Goal: Information Seeking & Learning: Learn about a topic

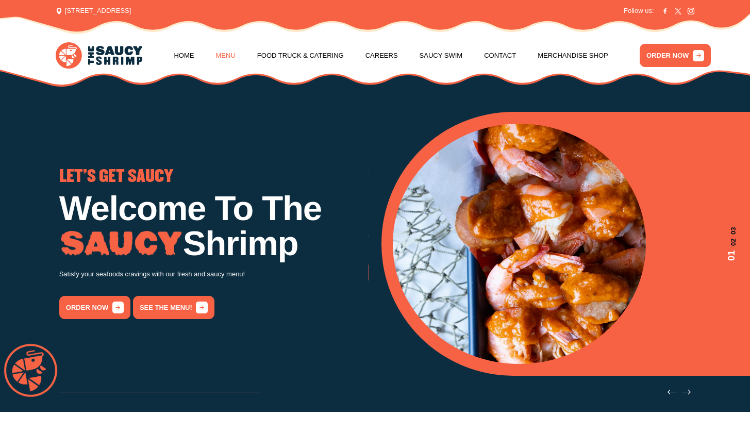
click at [229, 49] on link "Menu" at bounding box center [226, 55] width 20 height 39
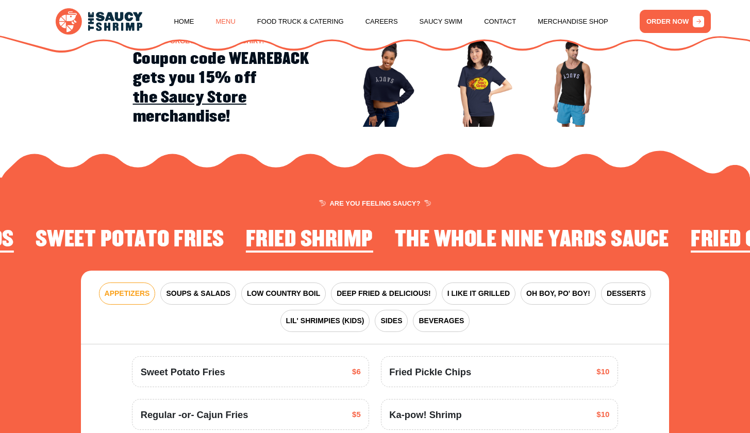
scroll to position [1207, 0]
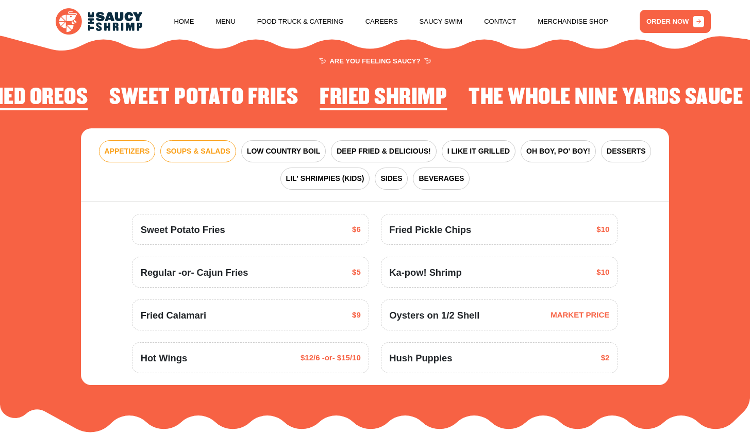
click at [209, 140] on button "SOUPS & SALADS" at bounding box center [197, 151] width 75 height 22
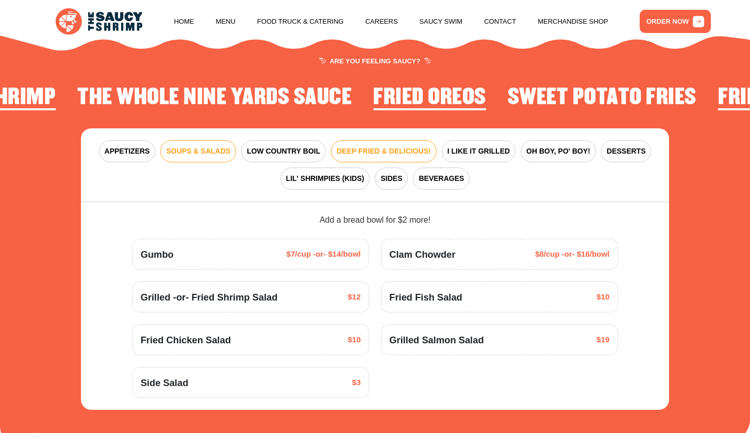
click at [371, 140] on button "DEEP FRIED & DELICIOUS!" at bounding box center [384, 151] width 106 height 22
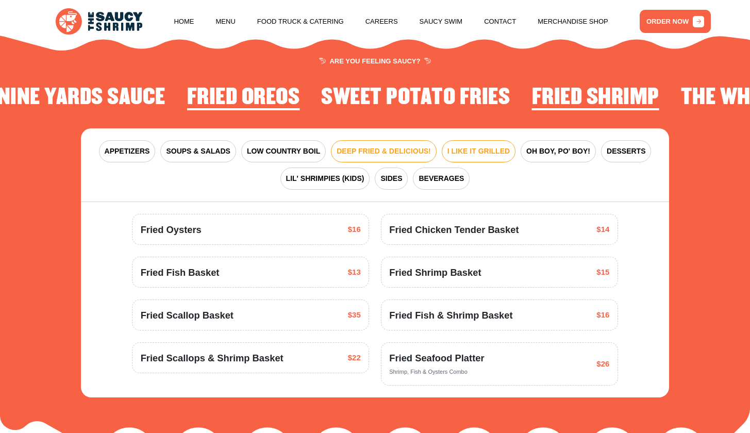
click at [479, 146] on span "I LIKE IT GRILLED" at bounding box center [478, 151] width 62 height 11
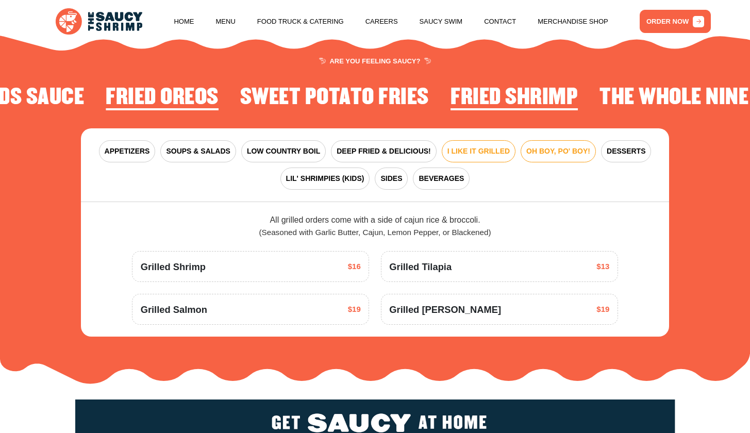
click at [551, 146] on span "OH BOY, PO' BOY!" at bounding box center [558, 151] width 64 height 11
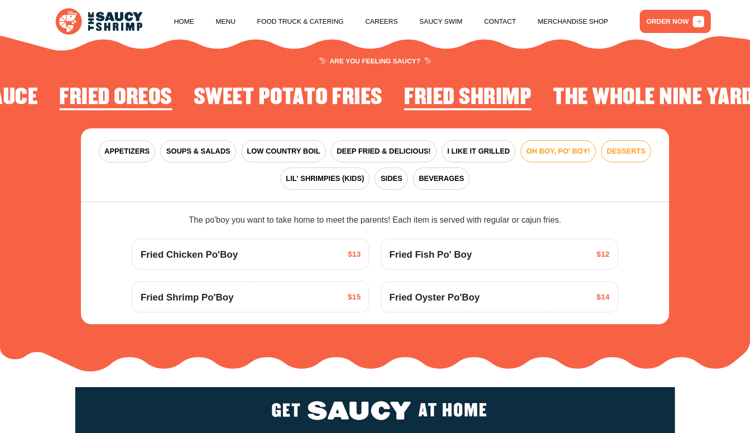
click at [613, 146] on span "DESSERTS" at bounding box center [625, 151] width 39 height 11
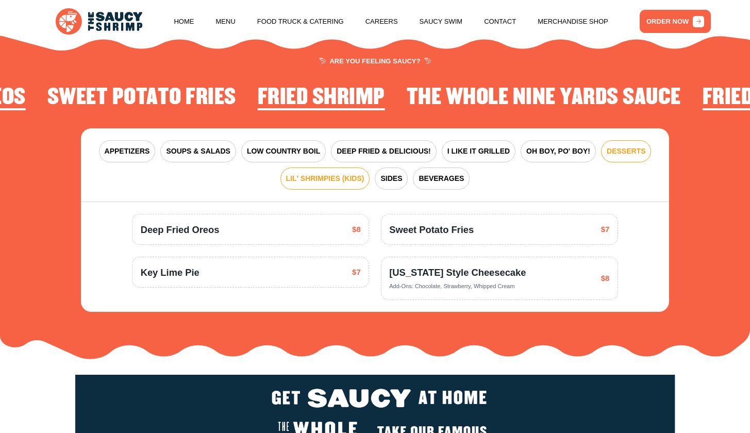
click at [344, 173] on span "LIL' SHRIMPIES (KIDS)" at bounding box center [325, 178] width 78 height 11
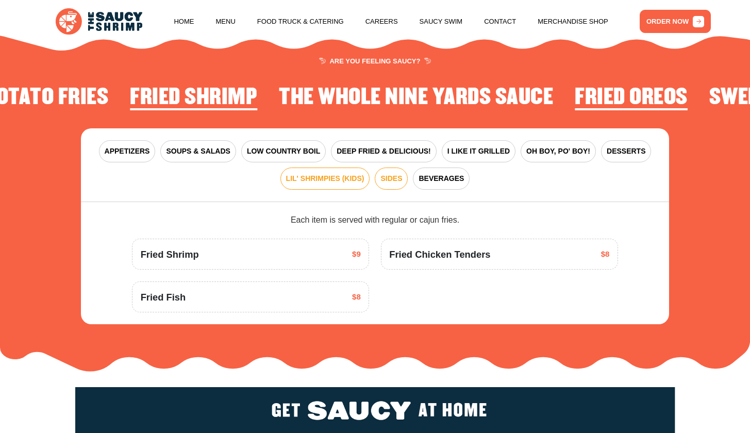
click at [398, 175] on span "SIDES" at bounding box center [391, 178] width 22 height 11
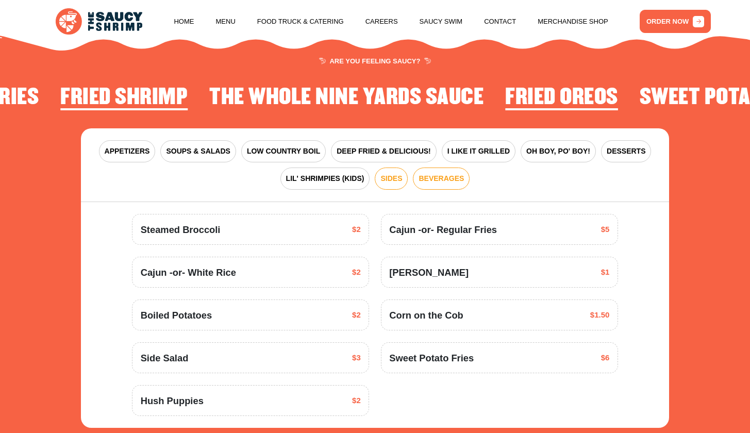
click at [445, 177] on span "BEVERAGES" at bounding box center [440, 178] width 45 height 11
